Goal: Task Accomplishment & Management: Manage account settings

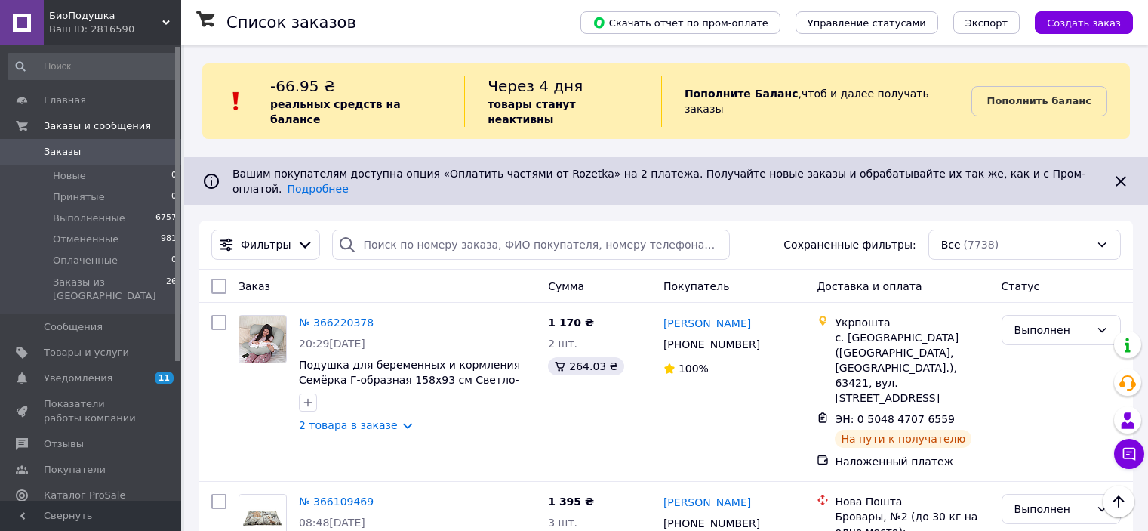
scroll to position [151, 0]
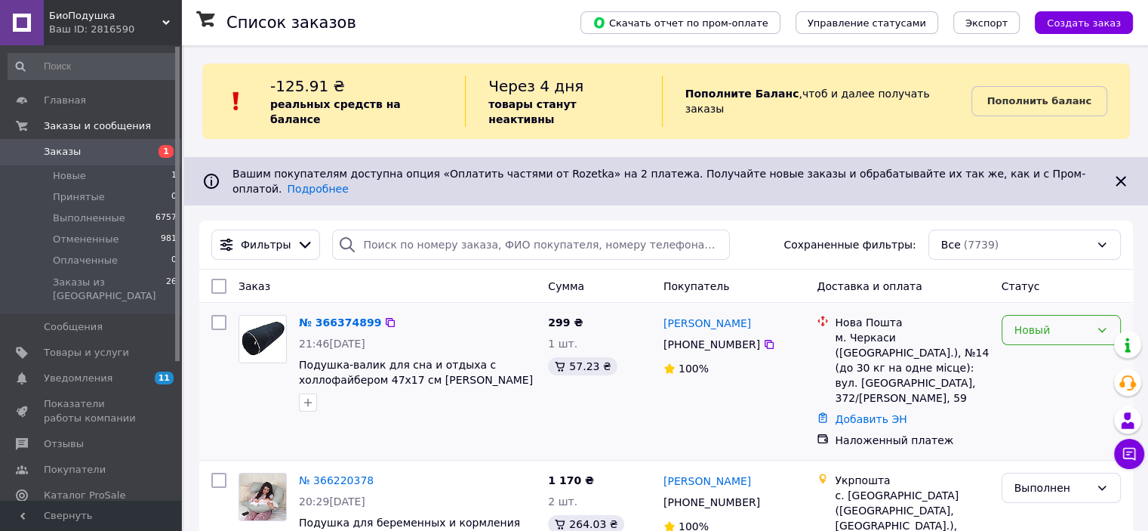
click at [1101, 324] on icon at bounding box center [1102, 330] width 12 height 12
click at [1037, 337] on li "Принят" at bounding box center [1061, 335] width 118 height 27
click at [333, 316] on link "№ 366374899" at bounding box center [340, 322] width 82 height 12
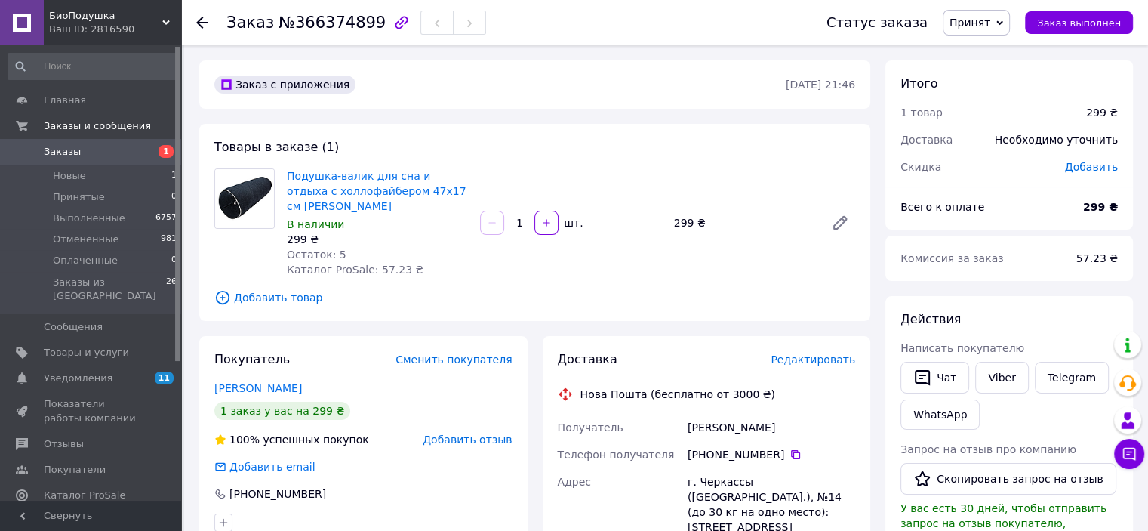
click at [199, 23] on use at bounding box center [202, 23] width 12 height 12
